Goal: Transaction & Acquisition: Purchase product/service

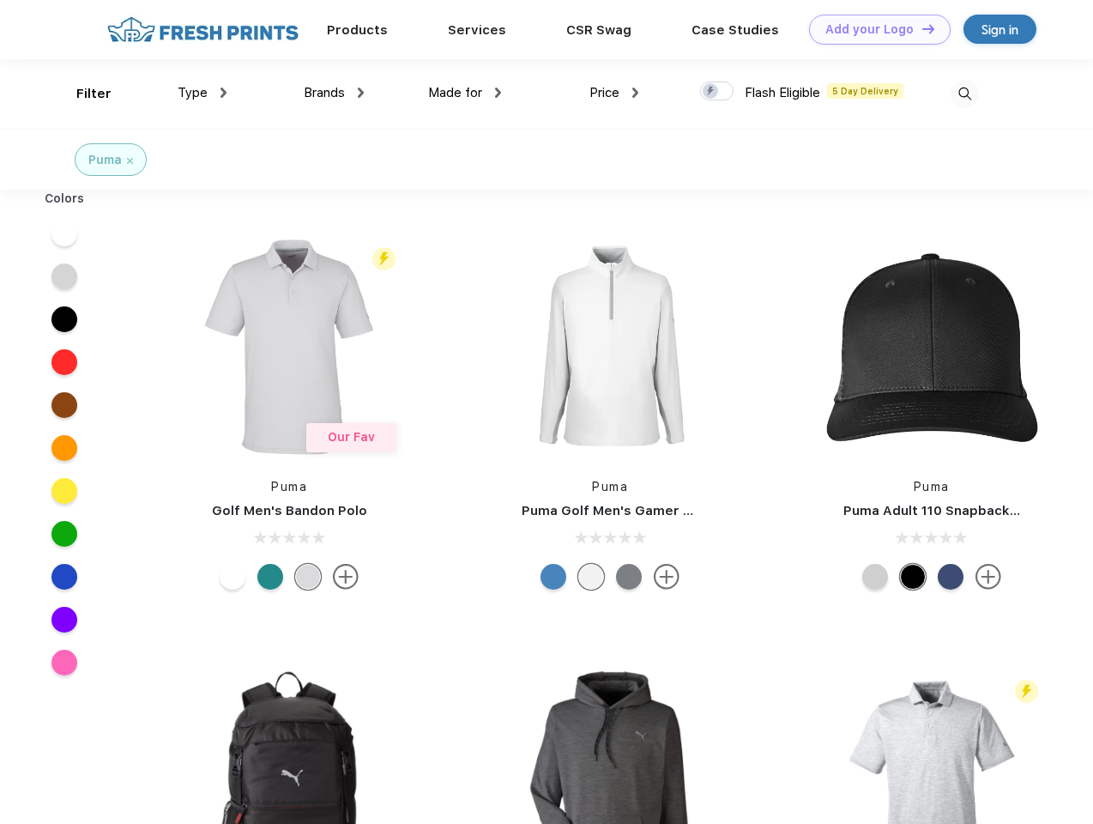
click at [873, 29] on link "Add your Logo Design Tool" at bounding box center [880, 30] width 142 height 30
click at [0, 0] on div "Design Tool" at bounding box center [0, 0] width 0 height 0
click at [921, 28] on link "Add your Logo Design Tool" at bounding box center [880, 30] width 142 height 30
click at [82, 94] on div "Filter" at bounding box center [93, 94] width 35 height 20
click at [202, 93] on span "Type" at bounding box center [193, 92] width 30 height 15
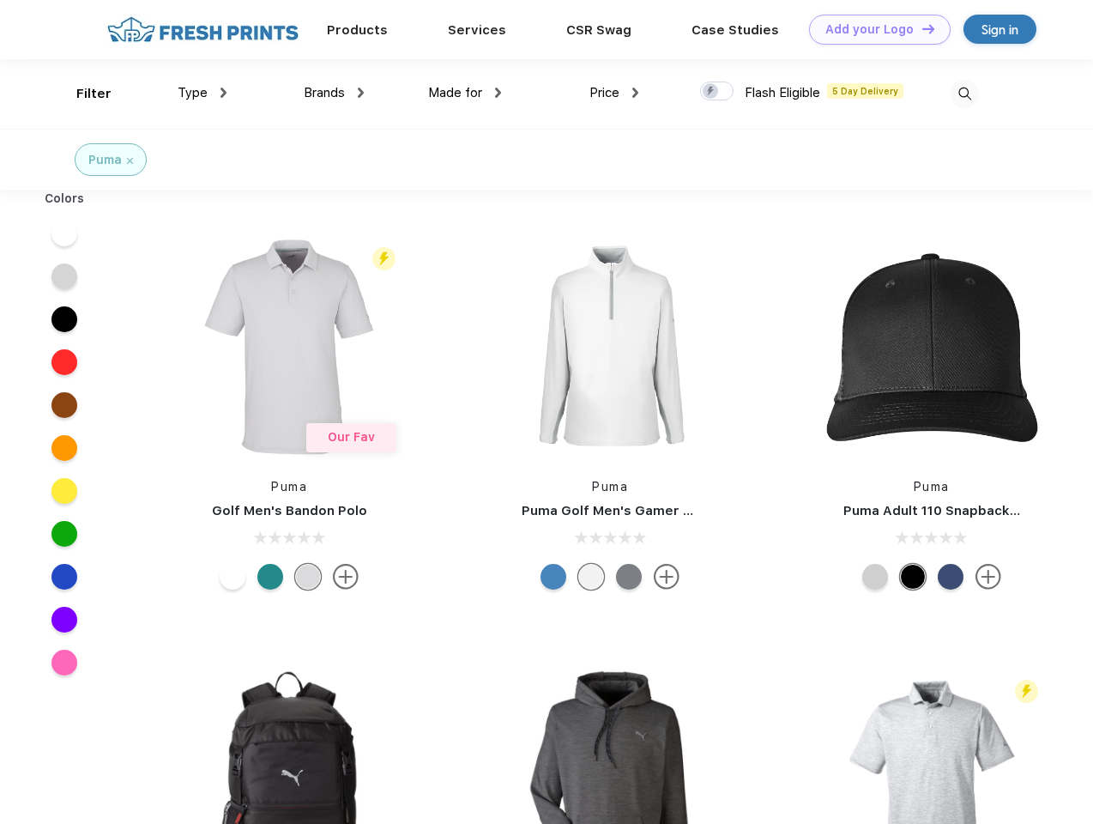
click at [334, 93] on span "Brands" at bounding box center [324, 92] width 41 height 15
click at [465, 93] on span "Made for" at bounding box center [455, 92] width 54 height 15
click at [614, 93] on span "Price" at bounding box center [604, 92] width 30 height 15
click at [717, 92] on div at bounding box center [716, 91] width 33 height 19
click at [711, 92] on input "checkbox" at bounding box center [705, 86] width 11 height 11
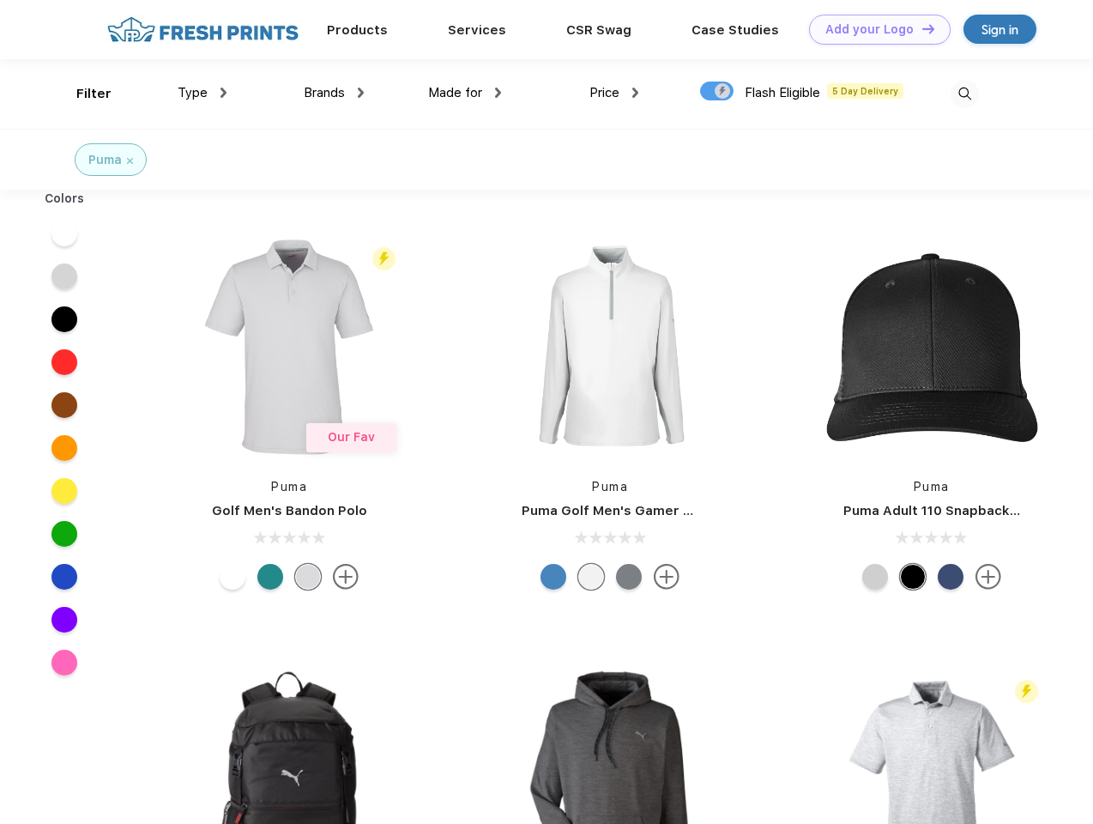
click at [964, 94] on img at bounding box center [965, 94] width 28 height 28
